Goal: Information Seeking & Learning: Find specific fact

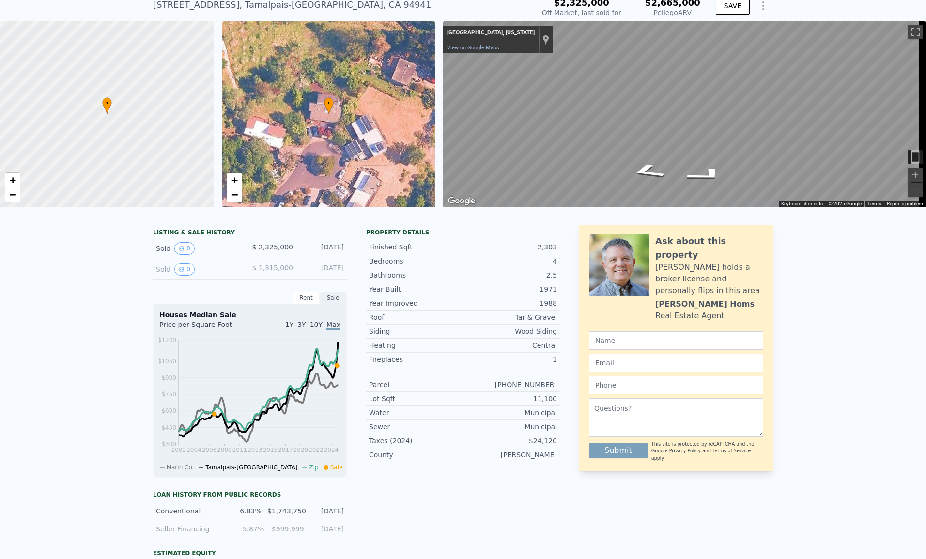
scroll to position [3, 0]
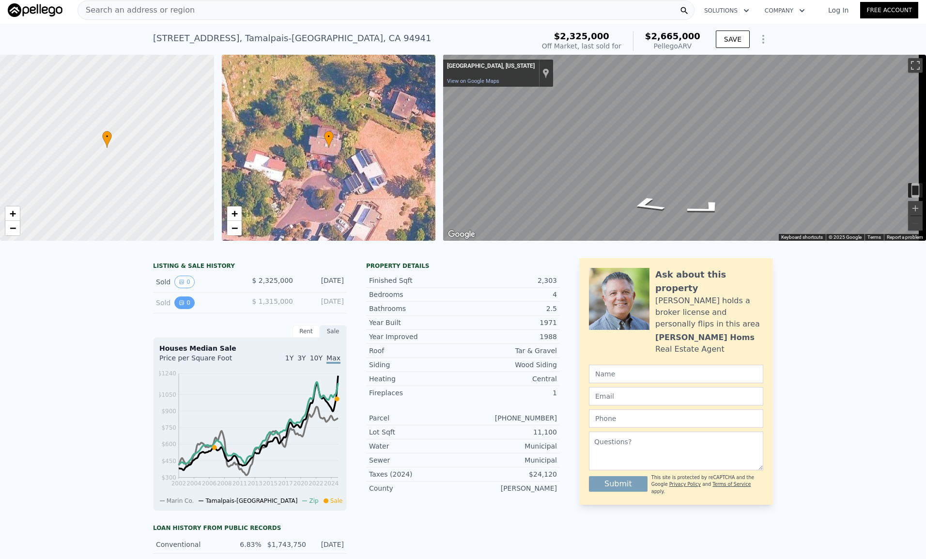
click at [183, 307] on button "0" at bounding box center [184, 302] width 20 height 13
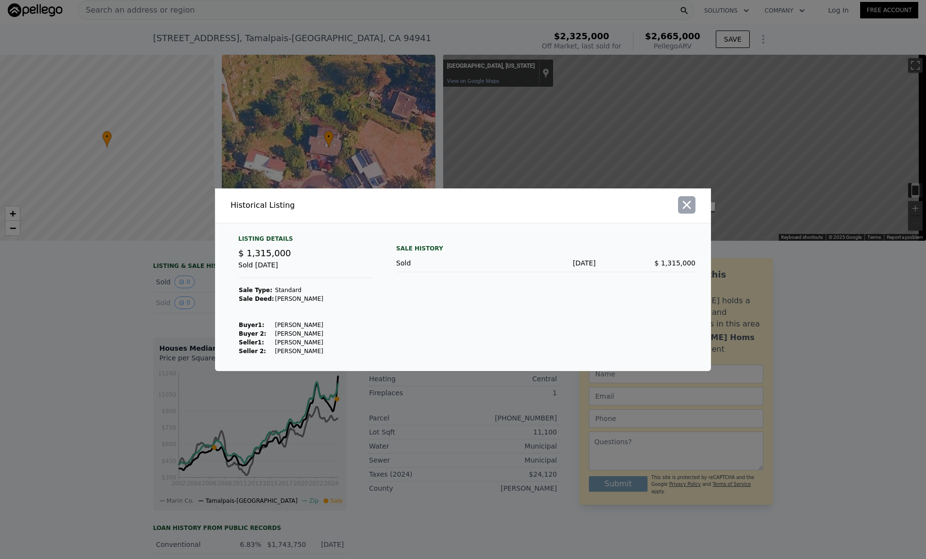
click at [683, 199] on icon "button" at bounding box center [687, 205] width 14 height 14
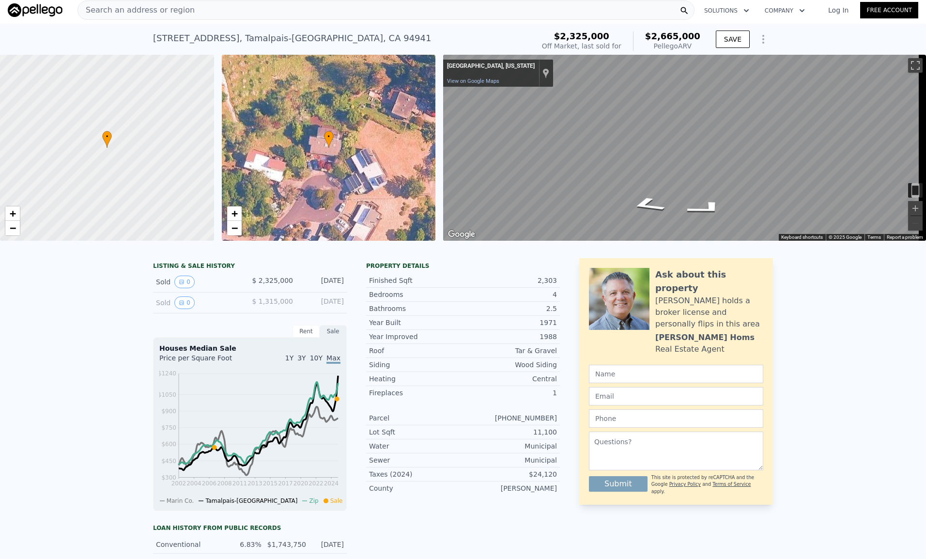
click at [762, 39] on icon "Show Options" at bounding box center [762, 39] width 1 height 8
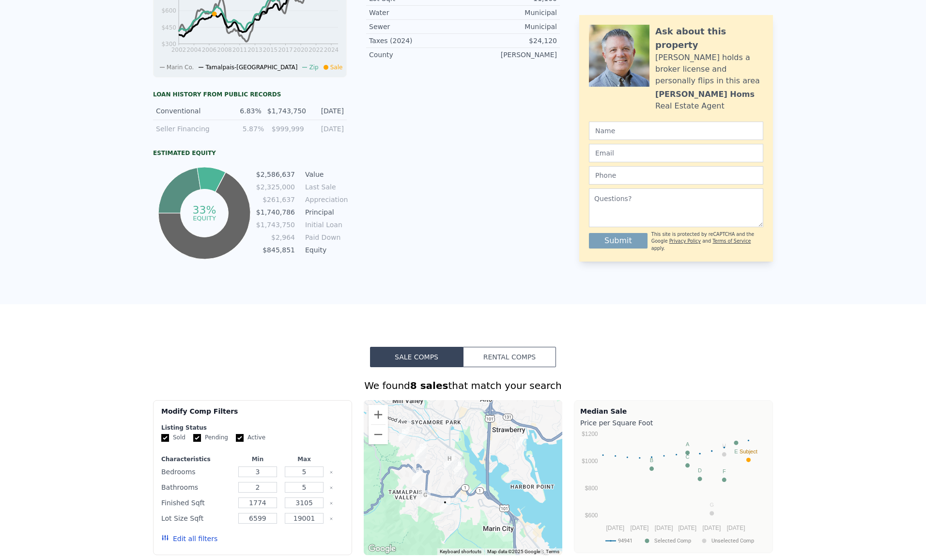
scroll to position [0, 0]
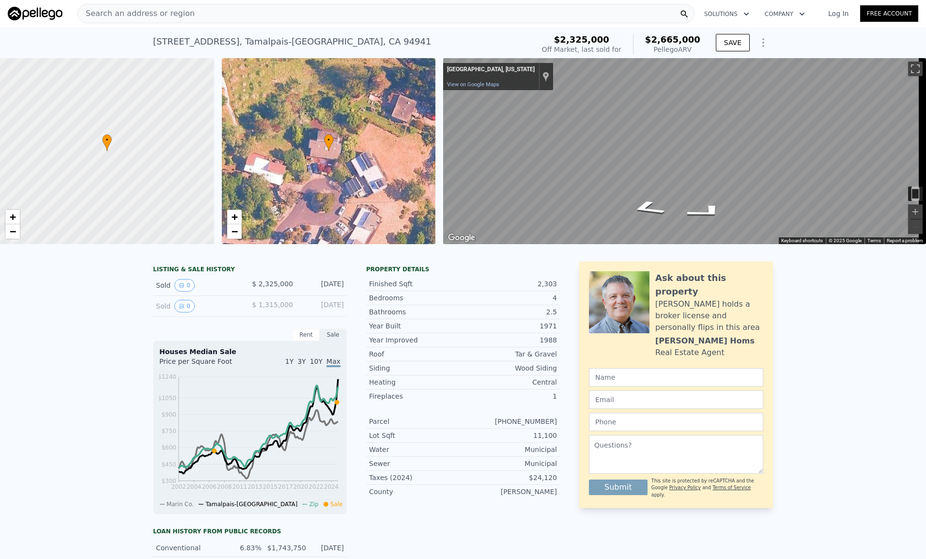
click at [156, 312] on div "Sold 0" at bounding box center [199, 306] width 86 height 13
click at [182, 312] on button "0" at bounding box center [184, 306] width 20 height 13
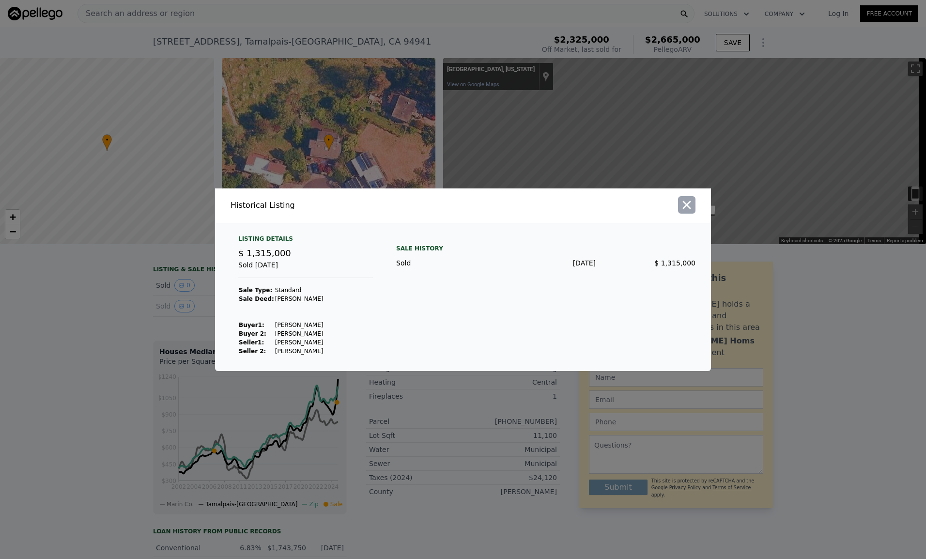
click at [688, 203] on icon "button" at bounding box center [687, 204] width 8 height 8
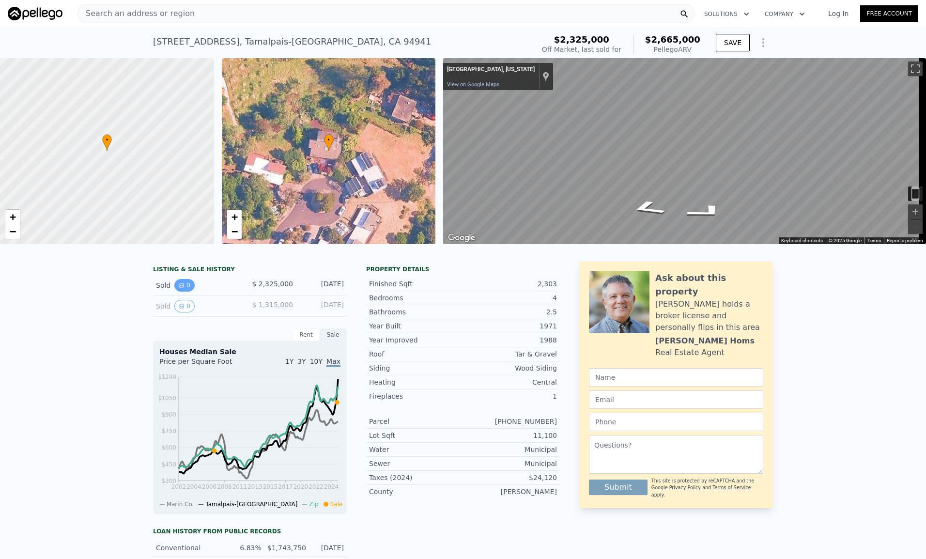
click at [174, 291] on button "0" at bounding box center [184, 285] width 20 height 13
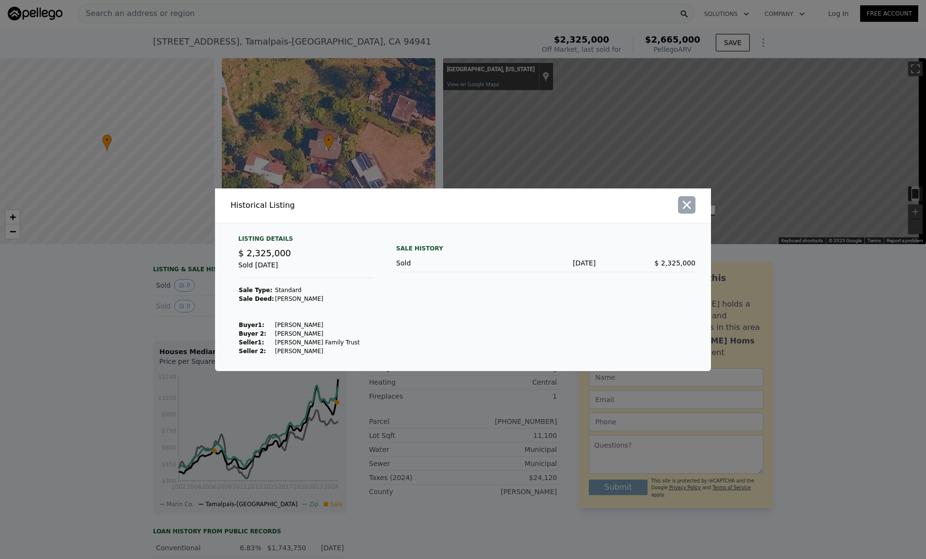
click at [683, 199] on icon "button" at bounding box center [687, 205] width 14 height 14
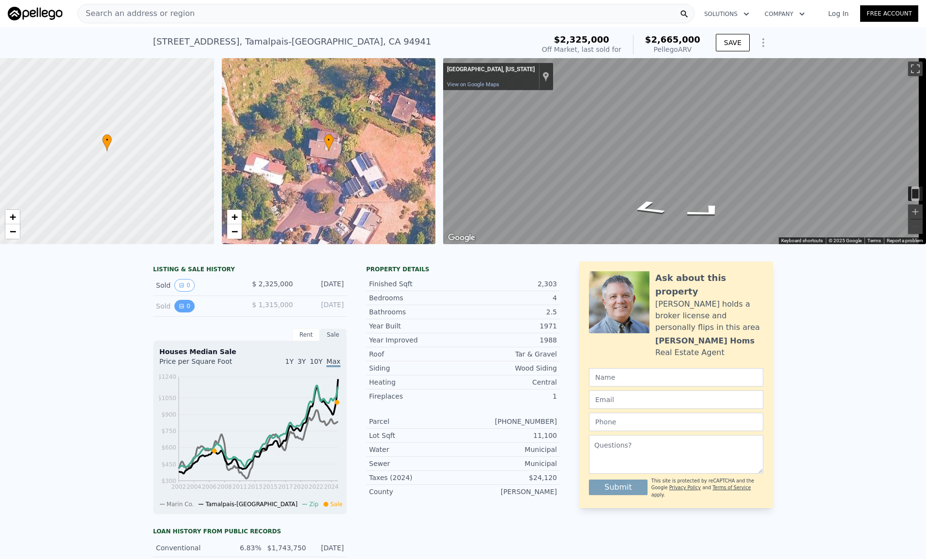
click at [180, 308] on icon "View historical data" at bounding box center [182, 306] width 4 height 4
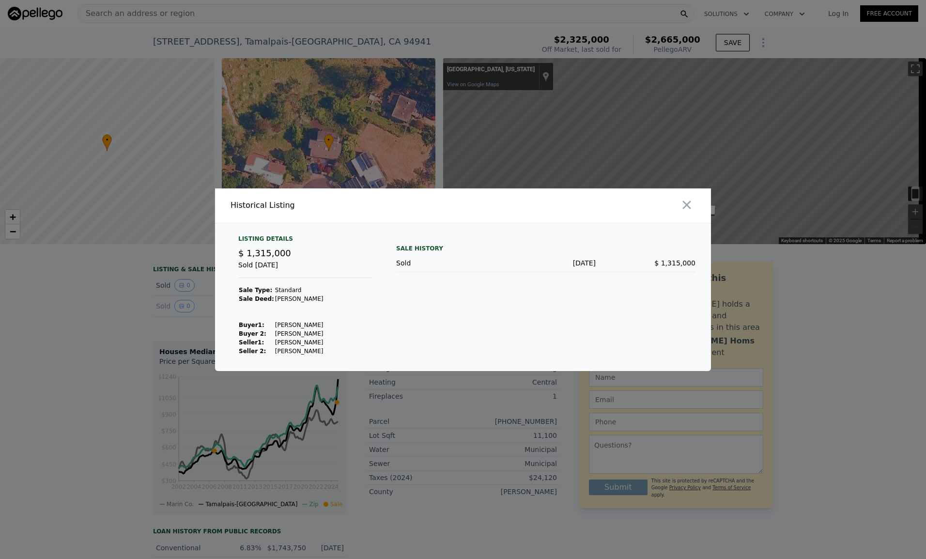
drag, startPoint x: 316, startPoint y: 342, endPoint x: 267, endPoint y: 340, distance: 49.4
click at [267, 340] on tr "Seller 1 : [PERSON_NAME]" at bounding box center [280, 342] width 85 height 9
copy tr "[PERSON_NAME]"
click at [689, 207] on icon "button" at bounding box center [687, 205] width 14 height 14
